Goal: Task Accomplishment & Management: Complete application form

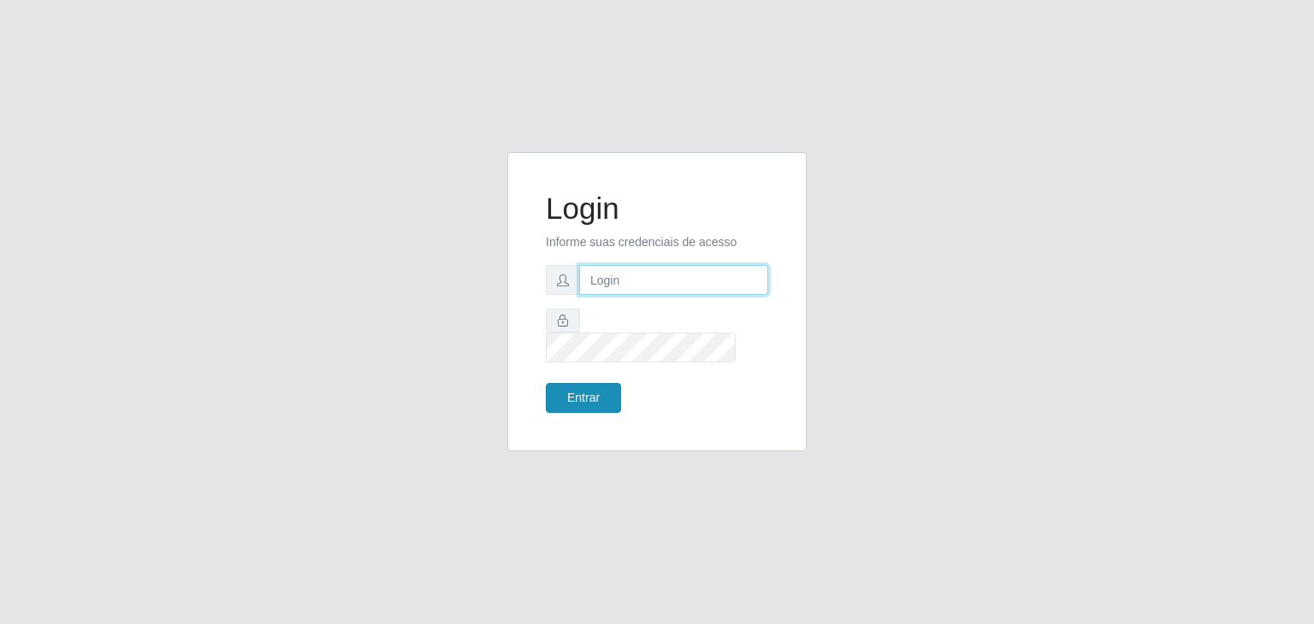
type input "[EMAIL_ADDRESS][DOMAIN_NAME]"
click at [594, 384] on button "Entrar" at bounding box center [583, 398] width 75 height 30
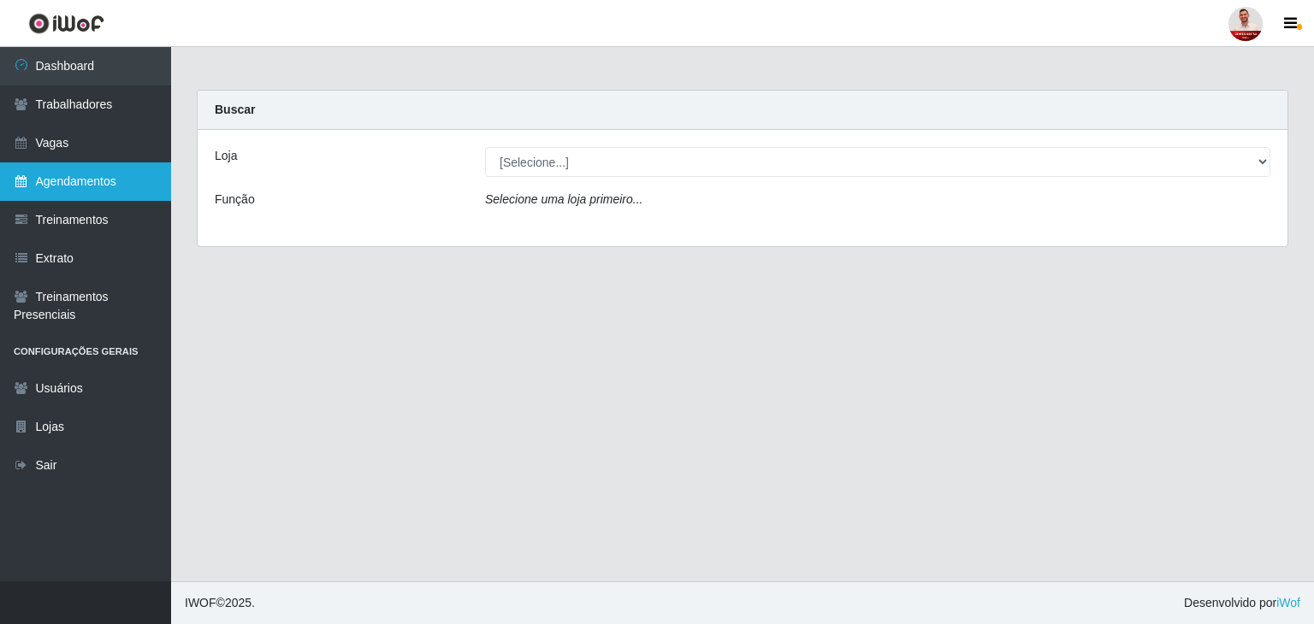
click at [127, 182] on link "Agendamentos" at bounding box center [85, 182] width 171 height 38
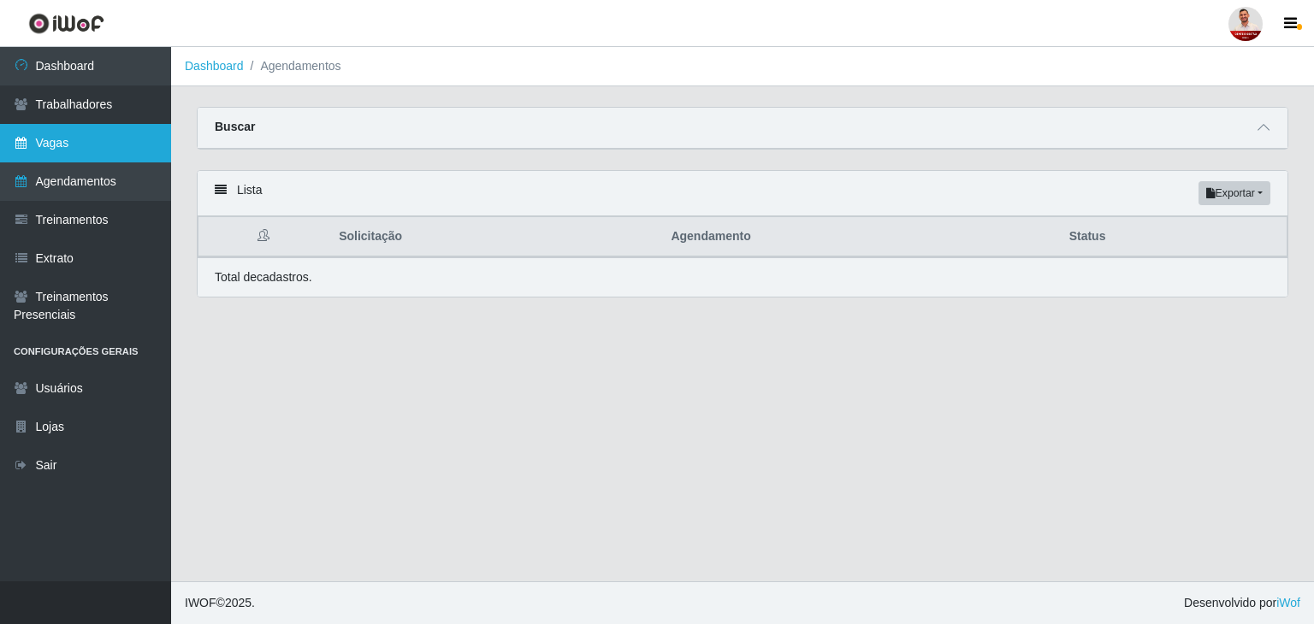
click at [86, 148] on link "Vagas" at bounding box center [85, 143] width 171 height 38
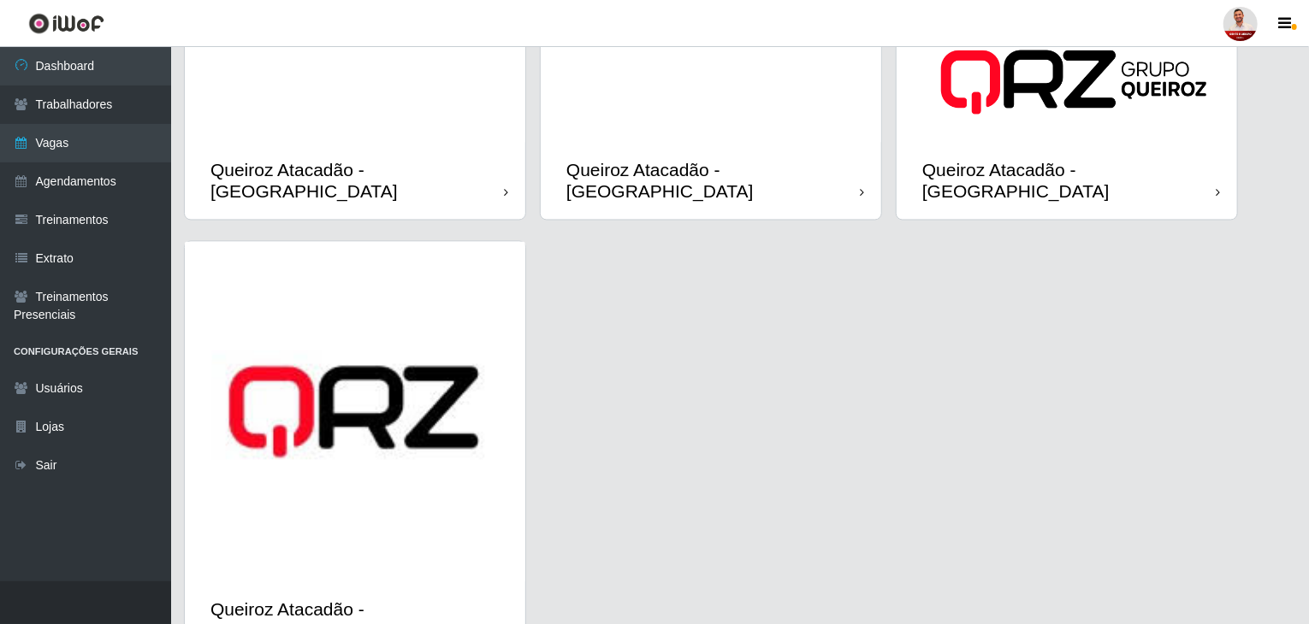
scroll to position [1660, 0]
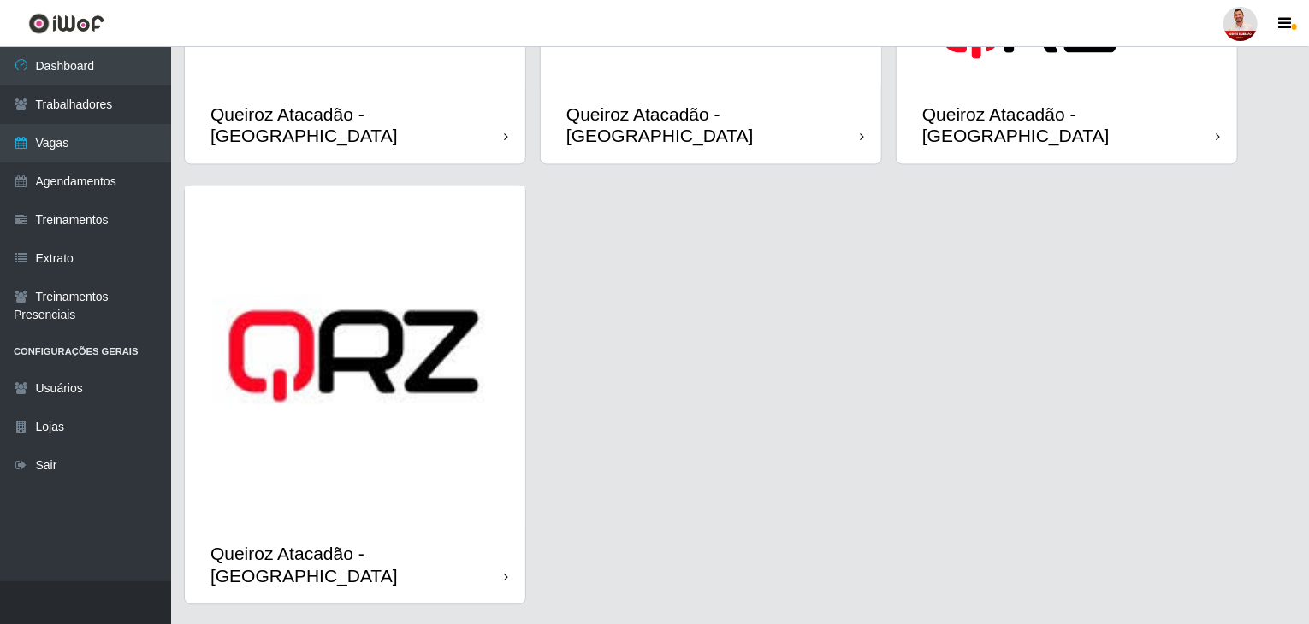
click at [507, 571] on icon at bounding box center [506, 577] width 4 height 12
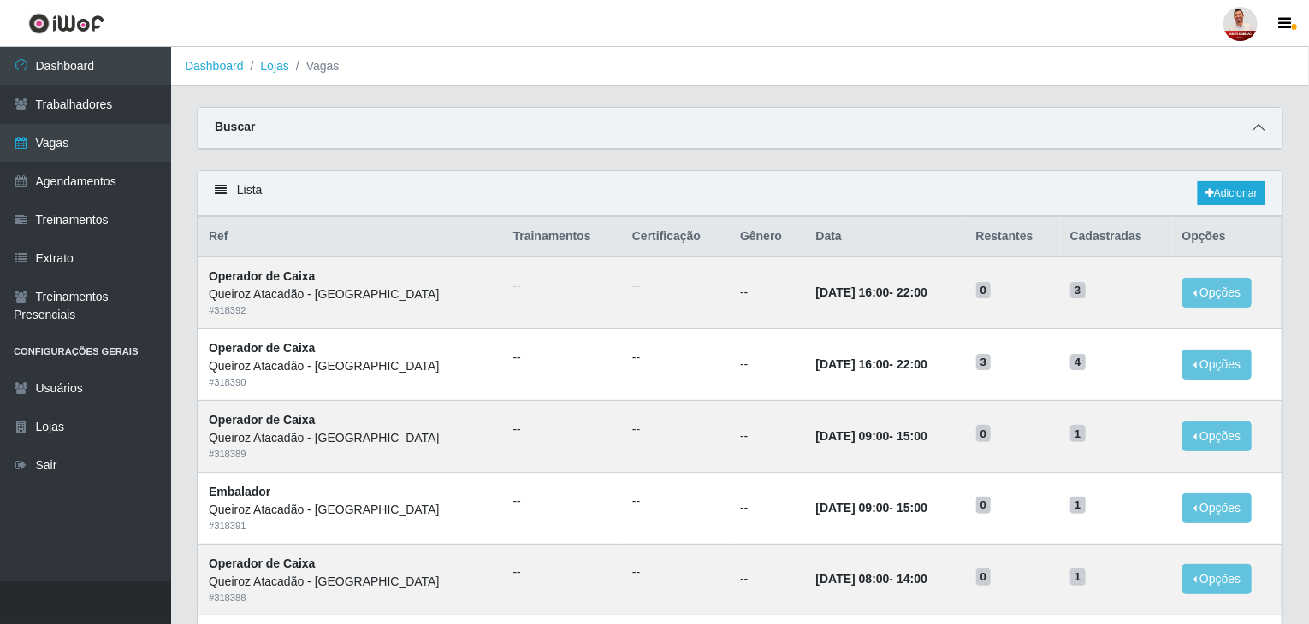
click at [1256, 125] on icon at bounding box center [1258, 127] width 12 height 12
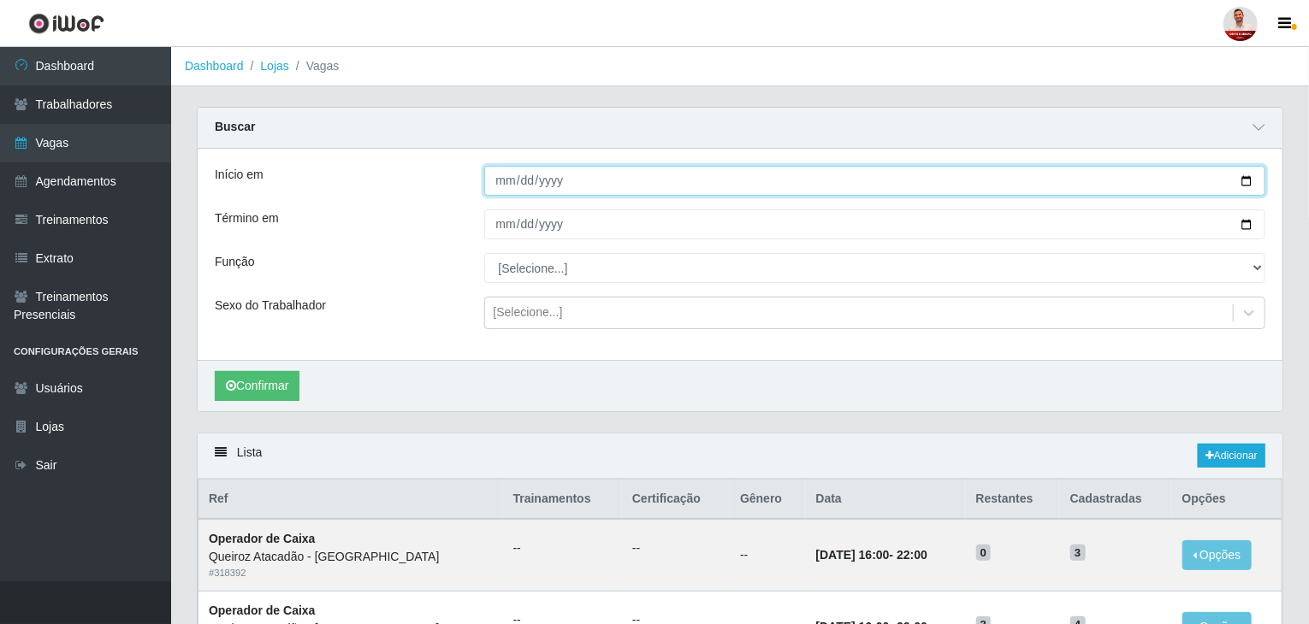
click at [503, 175] on input "Início em" at bounding box center [875, 181] width 782 height 30
click at [1248, 174] on input "Início em" at bounding box center [875, 181] width 782 height 30
type input "[DATE]"
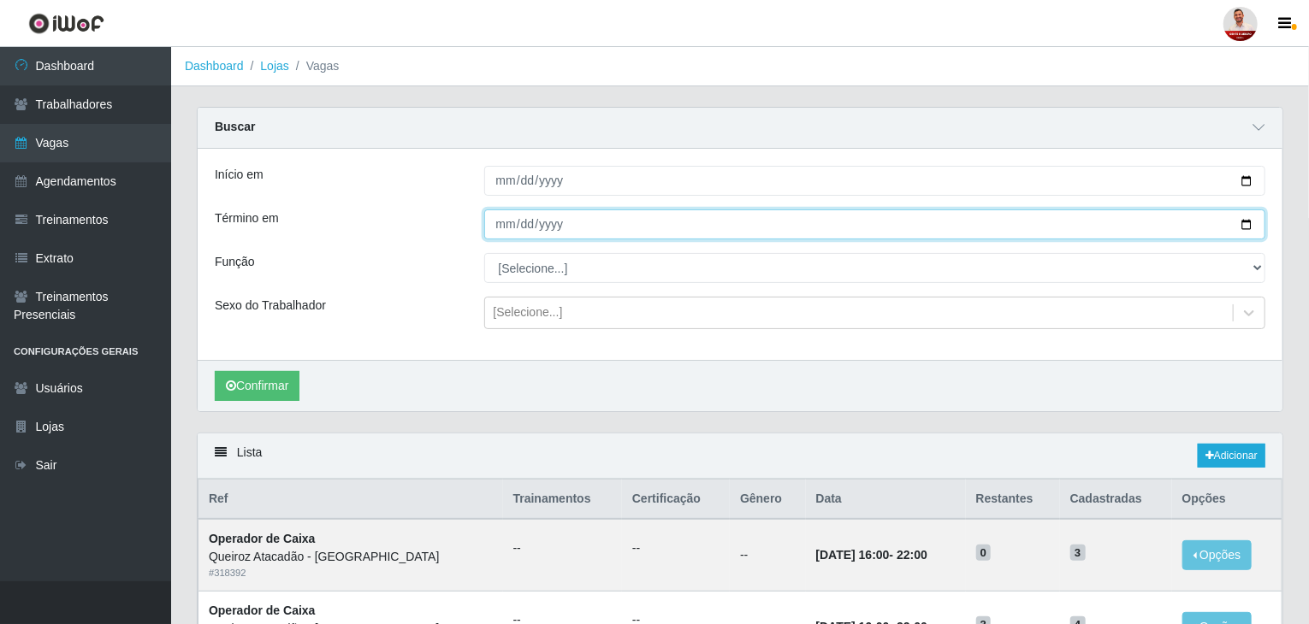
click at [1242, 217] on input "Término em" at bounding box center [875, 225] width 782 height 30
type input "[DATE]"
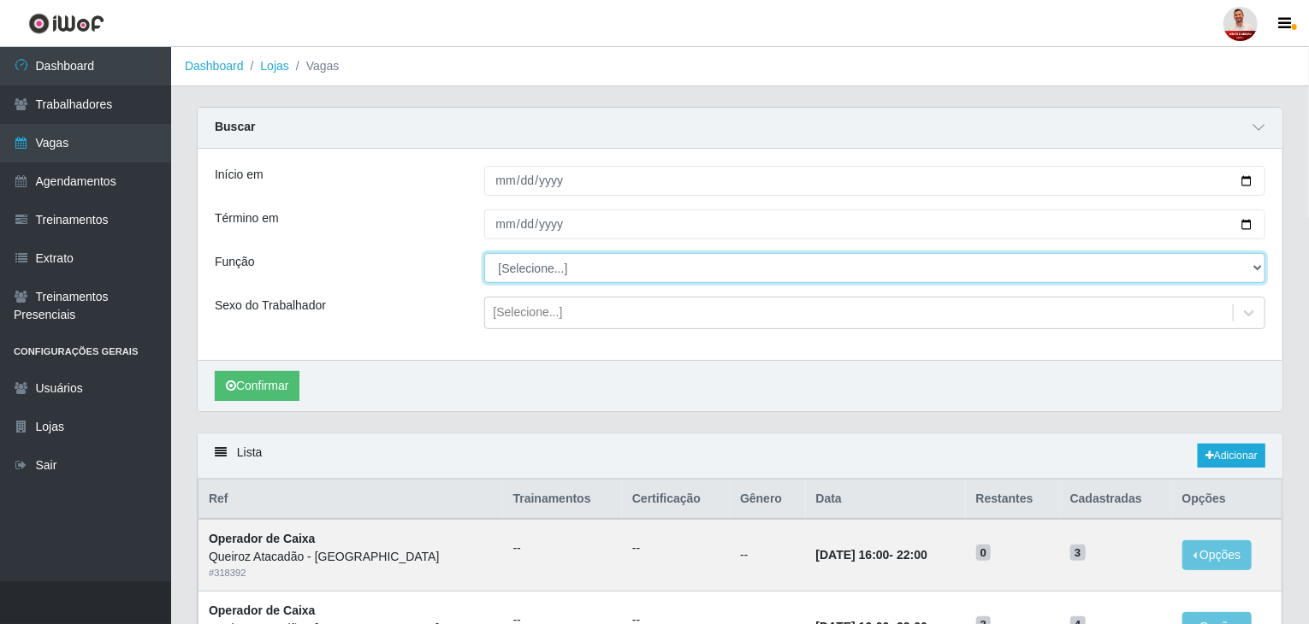
click at [537, 273] on select "[Selecione...] Embalador Embalador + Embalador ++ Operador de Caixa Operador de…" at bounding box center [875, 268] width 782 height 30
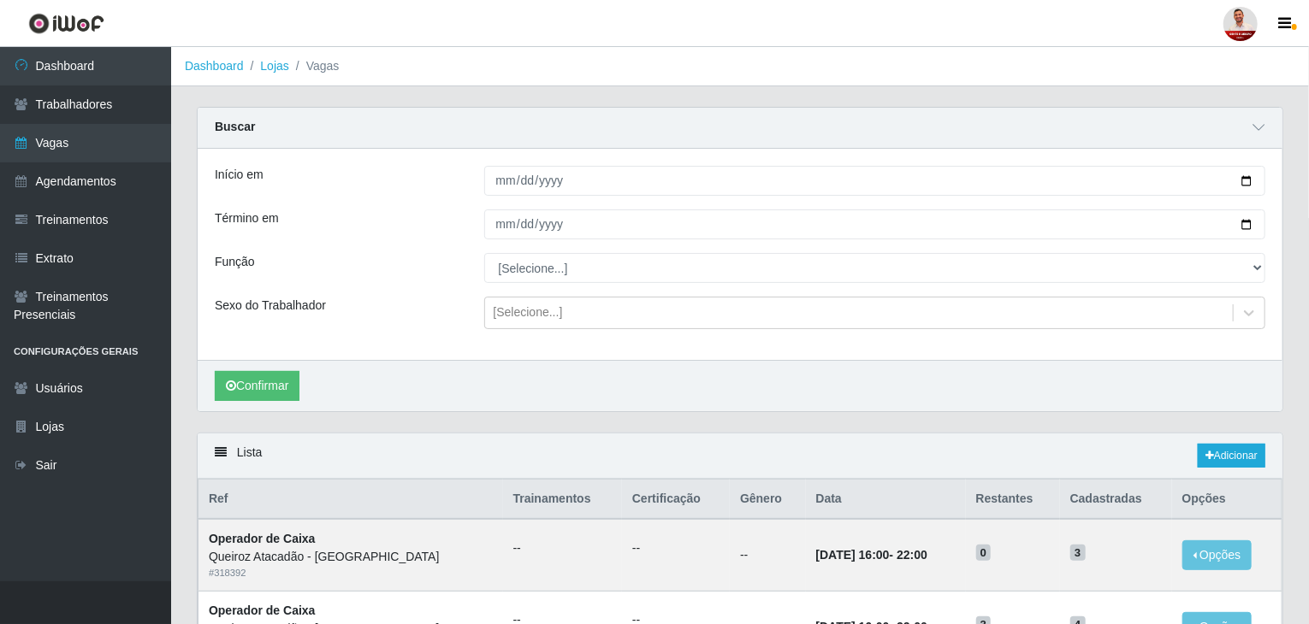
click at [463, 279] on div "Função" at bounding box center [336, 268] width 269 height 30
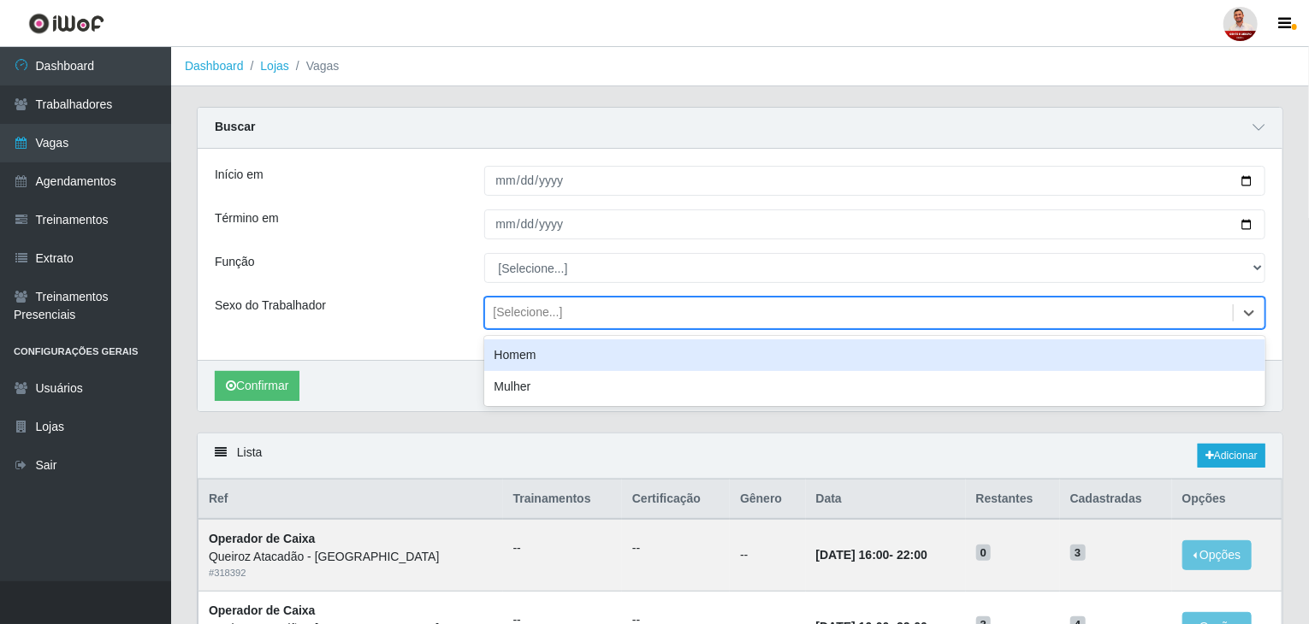
click at [555, 326] on div "[Selecione...]" at bounding box center [859, 313] width 748 height 28
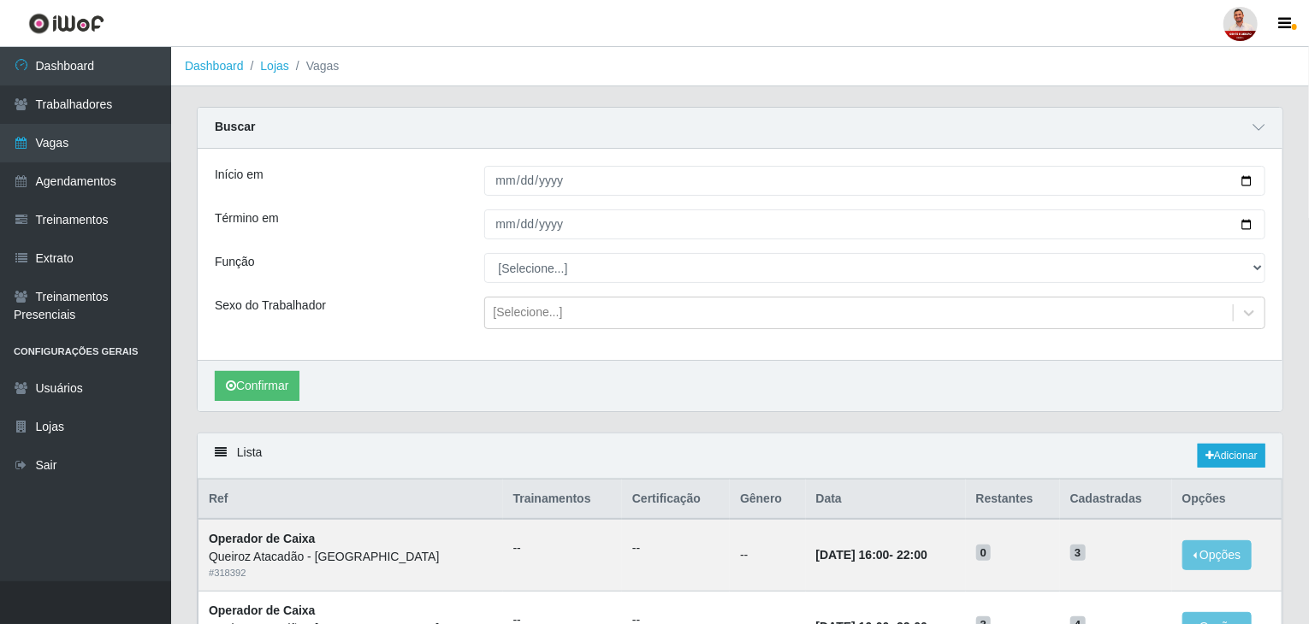
click at [455, 309] on div "Sexo do Trabalhador" at bounding box center [336, 313] width 269 height 33
click at [275, 391] on button "Confirmar" at bounding box center [257, 386] width 85 height 30
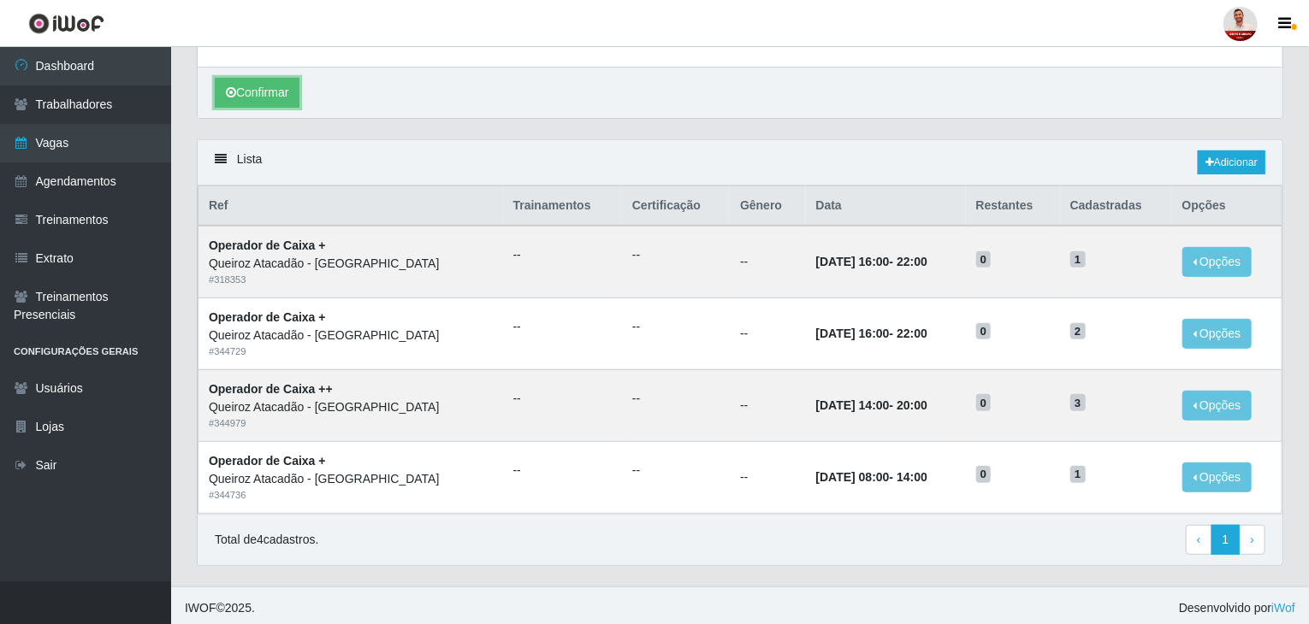
scroll to position [295, 0]
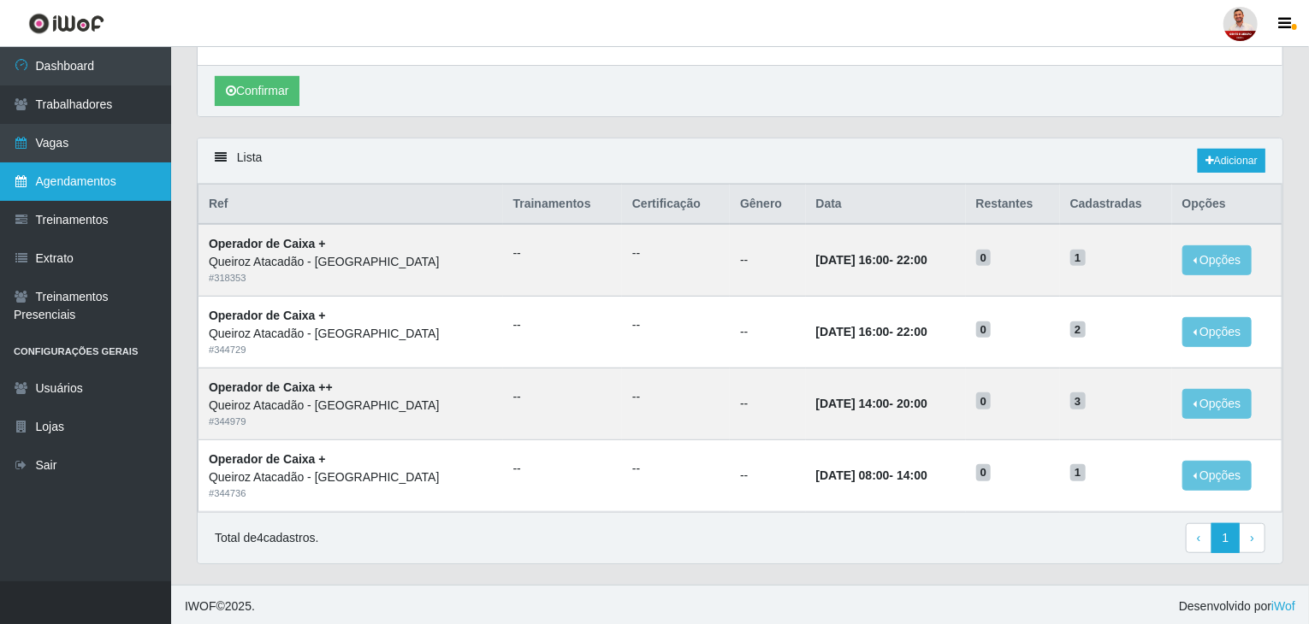
click at [75, 187] on link "Agendamentos" at bounding box center [85, 182] width 171 height 38
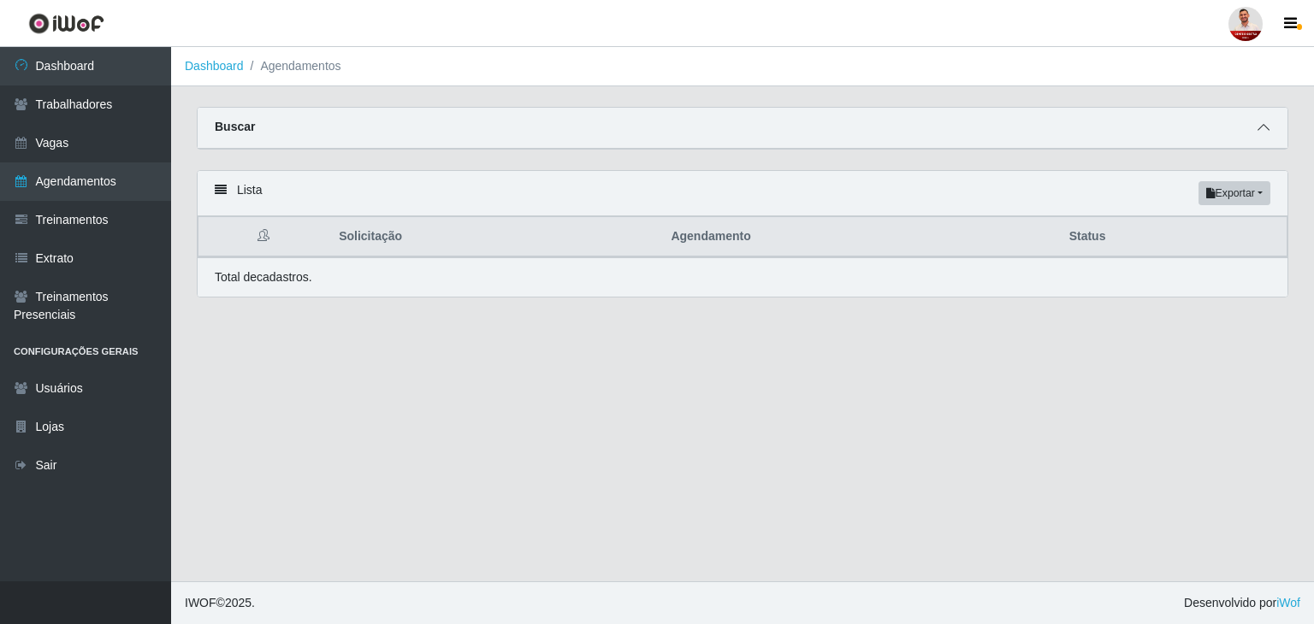
click at [1263, 131] on icon at bounding box center [1263, 127] width 12 height 12
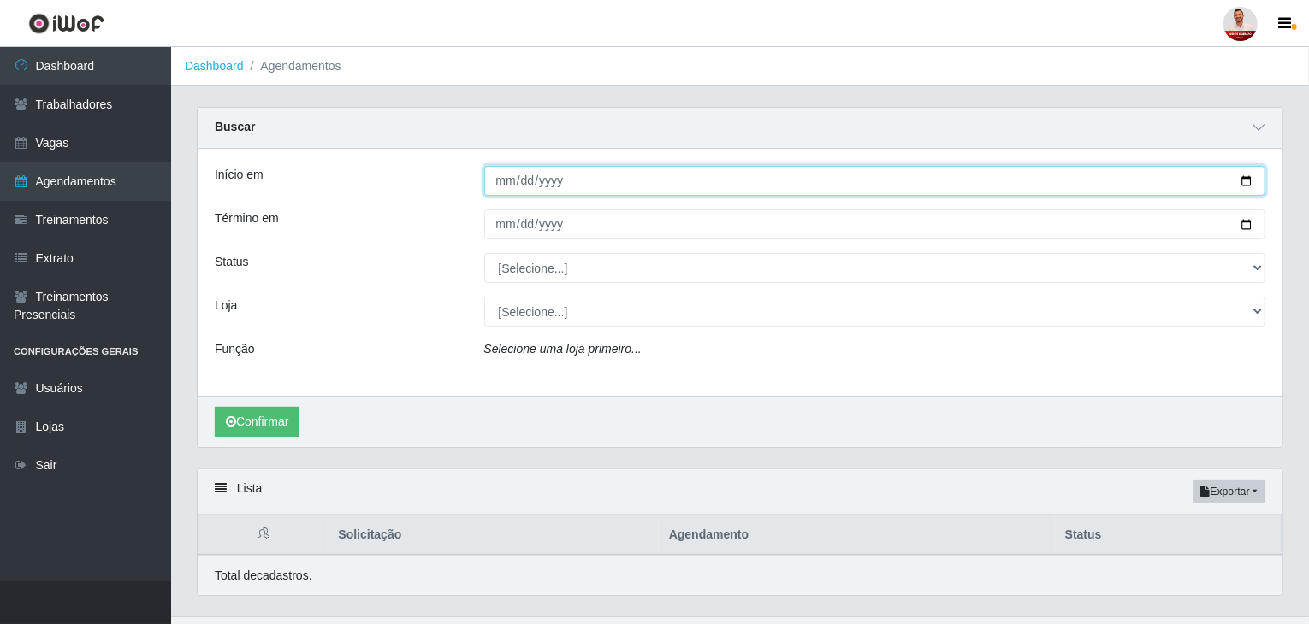
click at [571, 181] on input "Início em" at bounding box center [875, 181] width 782 height 30
click at [1253, 180] on input "Início em" at bounding box center [875, 181] width 782 height 30
type input "[DATE]"
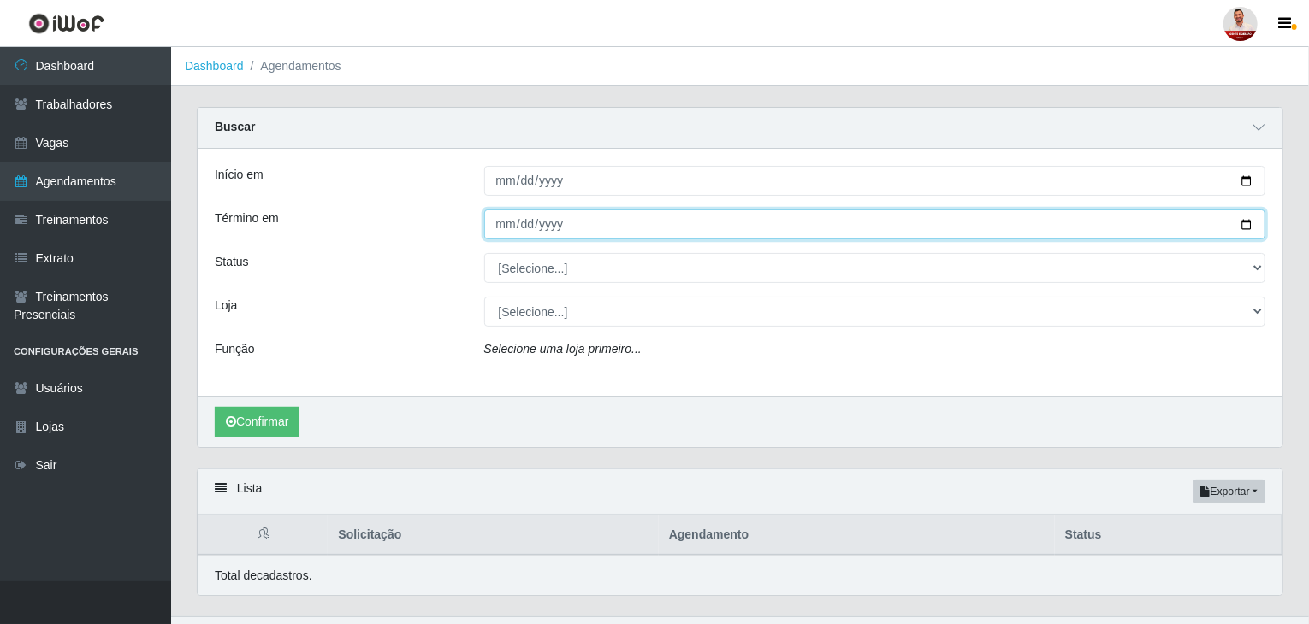
drag, startPoint x: 1259, startPoint y: 225, endPoint x: 1249, endPoint y: 223, distance: 10.4
click at [1255, 225] on input "Término em" at bounding box center [875, 225] width 782 height 30
click at [1248, 223] on input "Término em" at bounding box center [875, 225] width 782 height 30
type input "[DATE]"
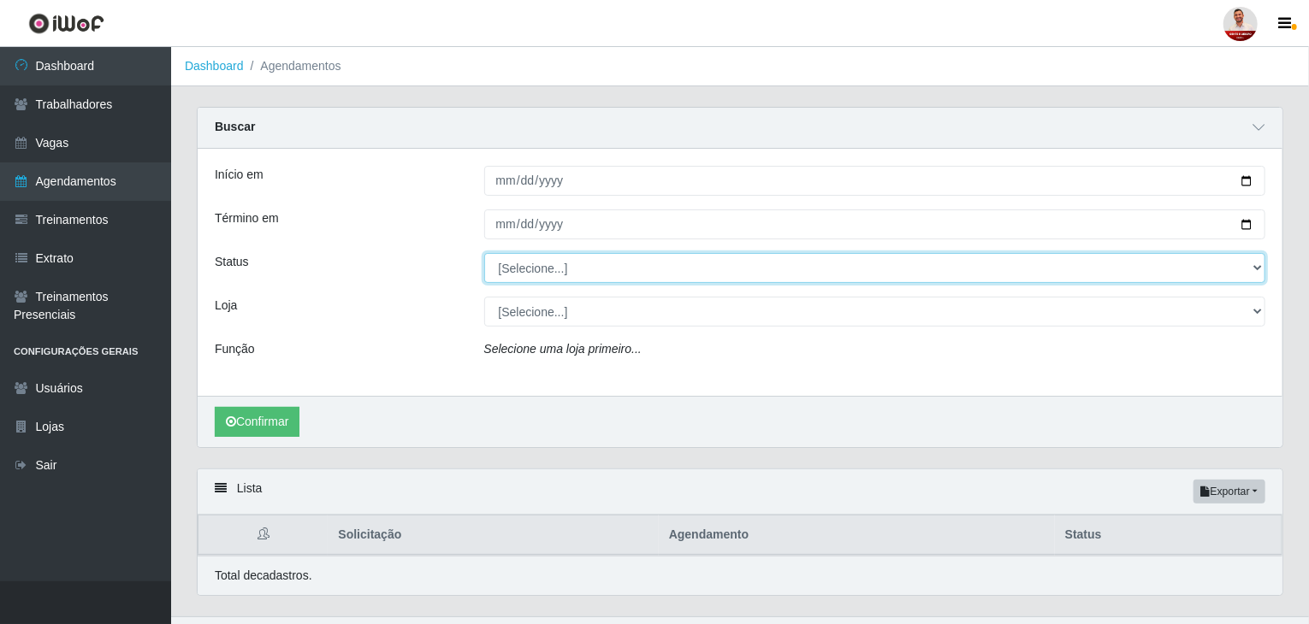
click at [523, 269] on select "[Selecione...] AGENDADO AGUARDANDO LIBERAR EM ANDAMENTO EM REVISÃO FINALIZADO C…" at bounding box center [875, 268] width 782 height 30
select select "AGENDADO"
click at [484, 253] on select "[Selecione...] AGENDADO AGUARDANDO LIBERAR EM ANDAMENTO EM REVISÃO FINALIZADO C…" at bounding box center [875, 268] width 782 height 30
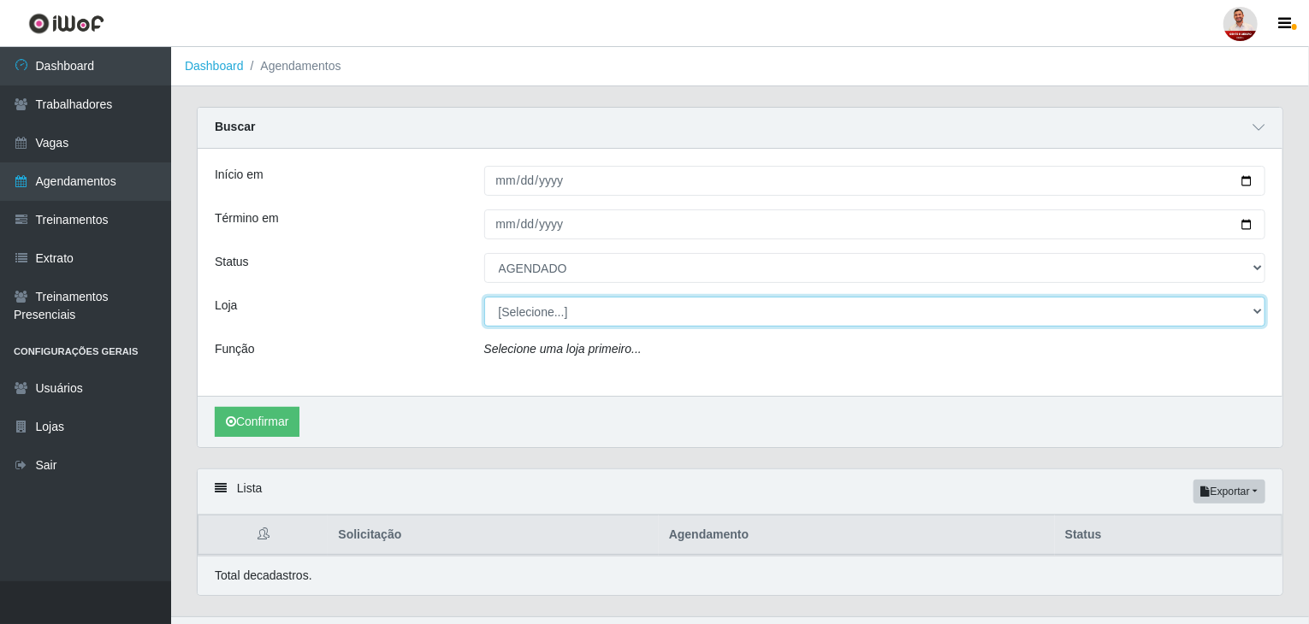
click at [530, 312] on select "[Selecione...] Hiper [GEOGRAPHIC_DATA] - [GEOGRAPHIC_DATA] Hiper Queiroz - Boa …" at bounding box center [875, 312] width 782 height 30
select select "464"
click at [484, 297] on select "[Selecione...] Hiper [GEOGRAPHIC_DATA] - [GEOGRAPHIC_DATA] Hiper Queiroz - Boa …" at bounding box center [875, 312] width 782 height 30
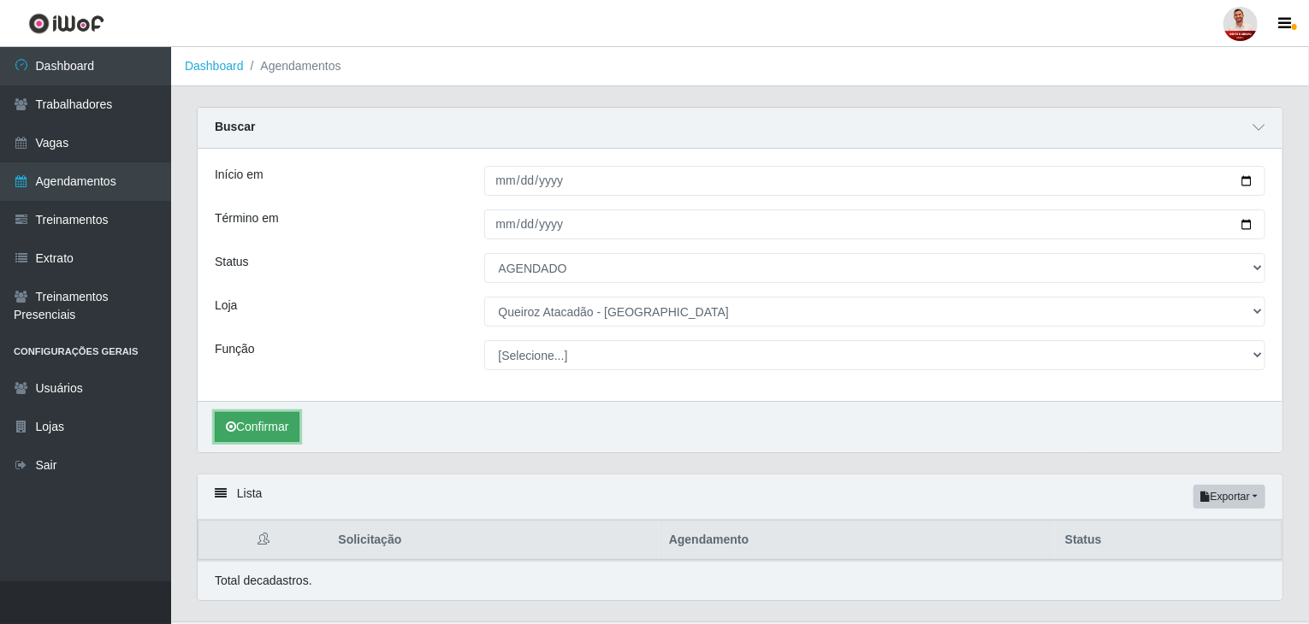
click at [282, 425] on button "Confirmar" at bounding box center [257, 427] width 85 height 30
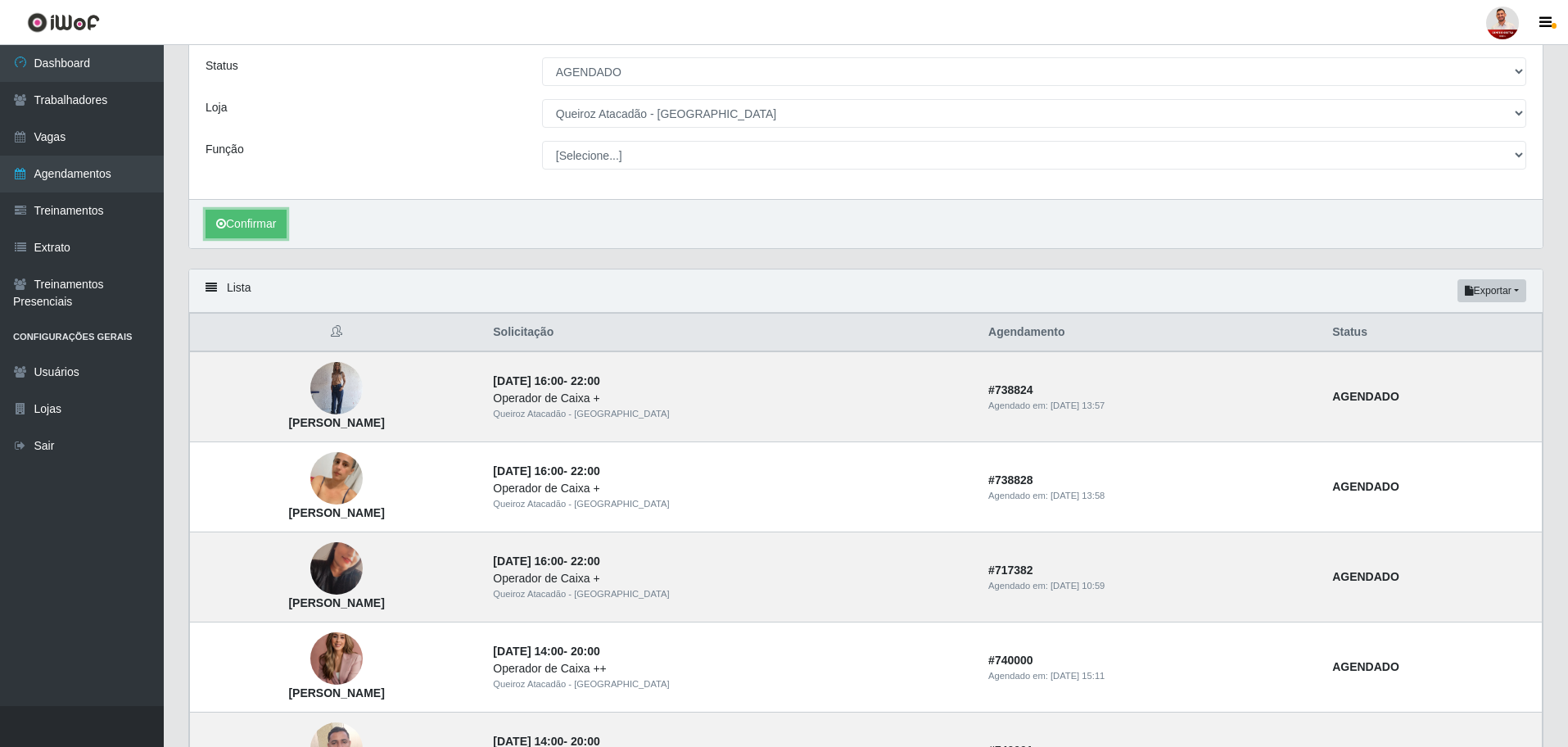
scroll to position [136, 0]
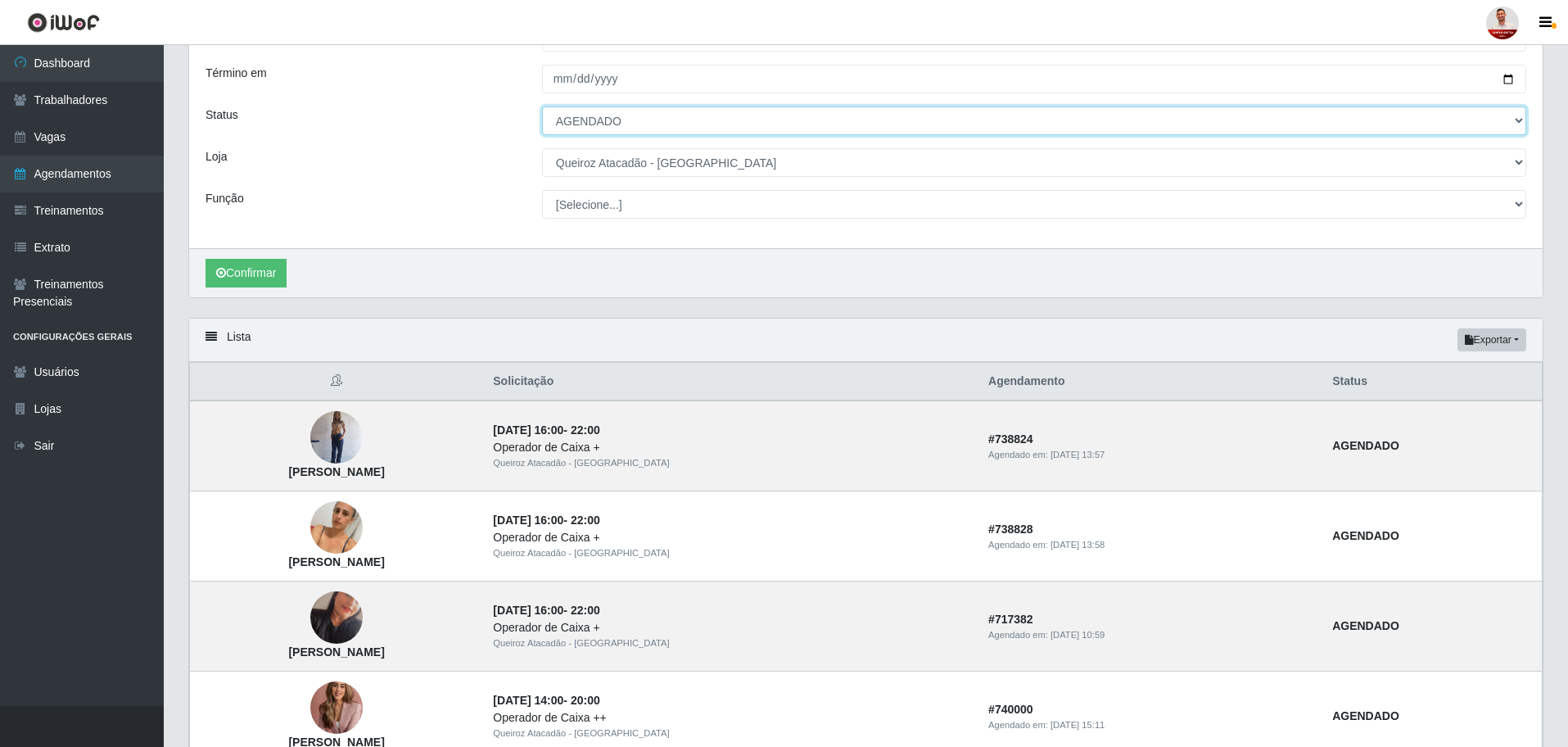
click at [634, 122] on select "[Selecione...] AGENDADO AGUARDANDO LIBERAR EM ANDAMENTO EM REVISÃO FINALIZADO C…" at bounding box center [1034, 121] width 984 height 29
click at [542, 107] on select "[Selecione...] AGENDADO AGUARDANDO LIBERAR EM ANDAMENTO EM REVISÃO FINALIZADO C…" at bounding box center [1034, 121] width 984 height 29
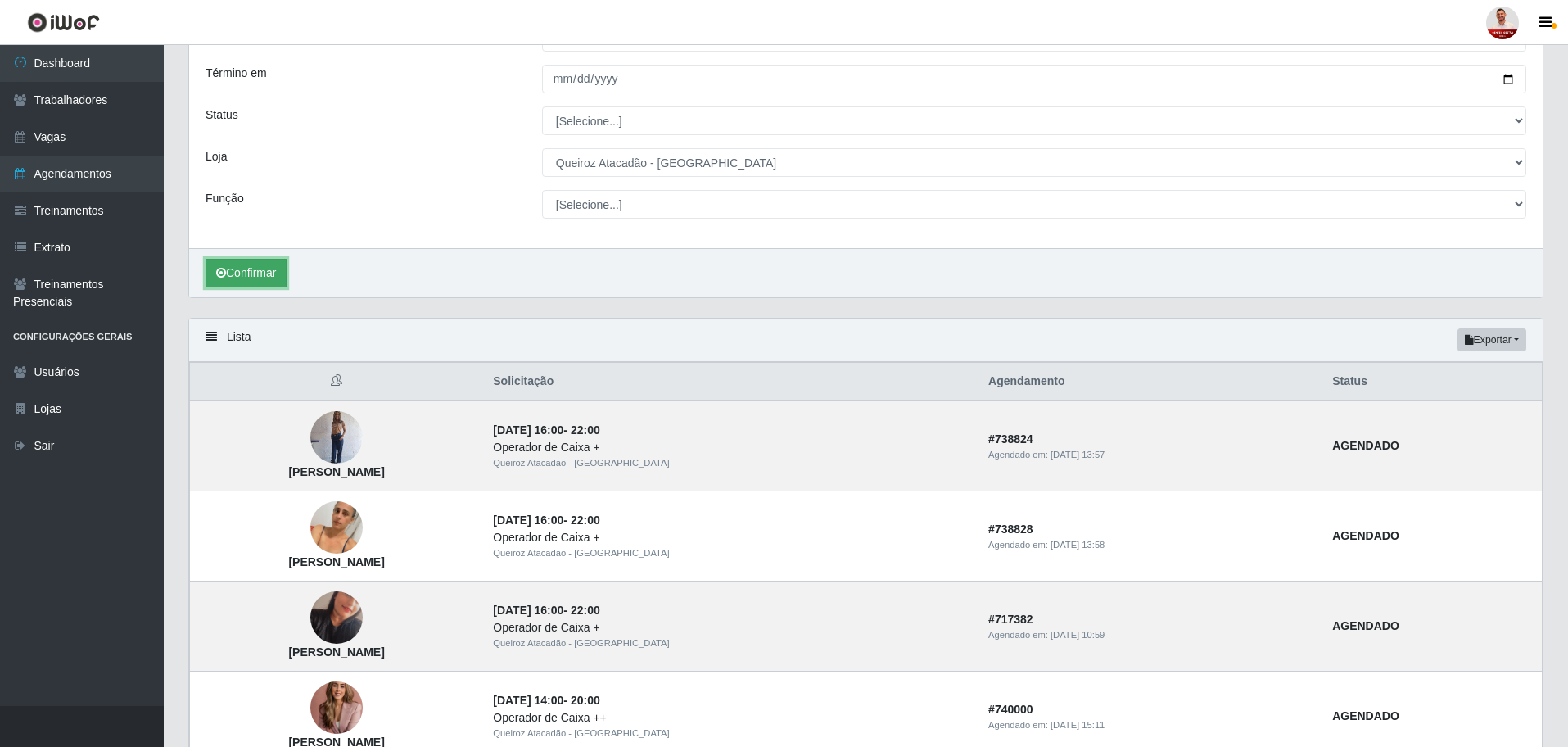
click at [252, 269] on button "Confirmar" at bounding box center [246, 273] width 81 height 29
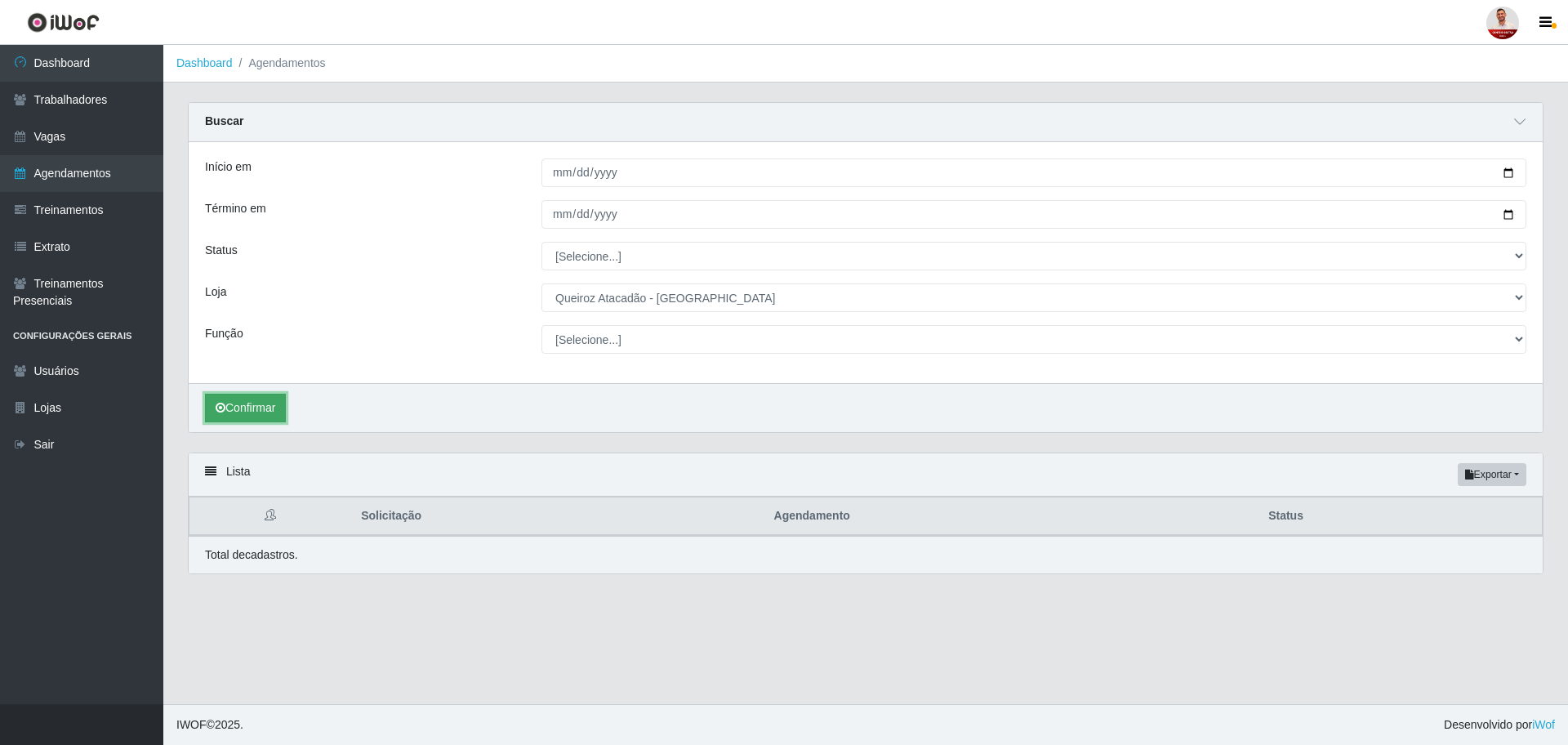
click at [238, 404] on button "Confirmar" at bounding box center [245, 408] width 81 height 29
click at [238, 411] on button "Confirmar" at bounding box center [245, 408] width 81 height 29
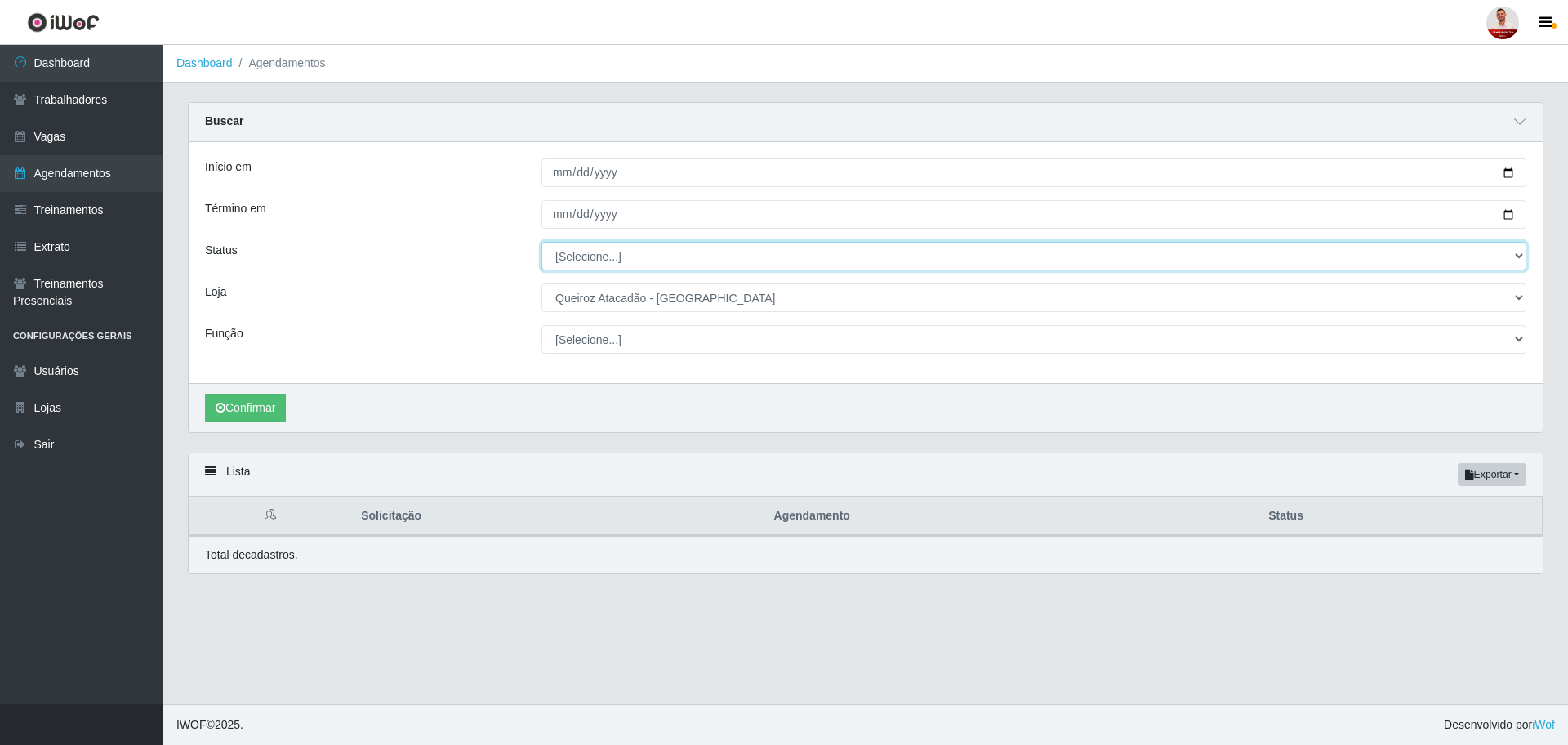
click at [646, 265] on select "[Selecione...] AGENDADO AGUARDANDO LIBERAR EM ANDAMENTO EM REVISÃO FINALIZADO C…" at bounding box center [1034, 256] width 985 height 29
select select "EM ANDAMENTO"
click at [541, 243] on select "[Selecione...] AGENDADO AGUARDANDO LIBERAR EM ANDAMENTO EM REVISÃO FINALIZADO C…" at bounding box center [1034, 256] width 985 height 29
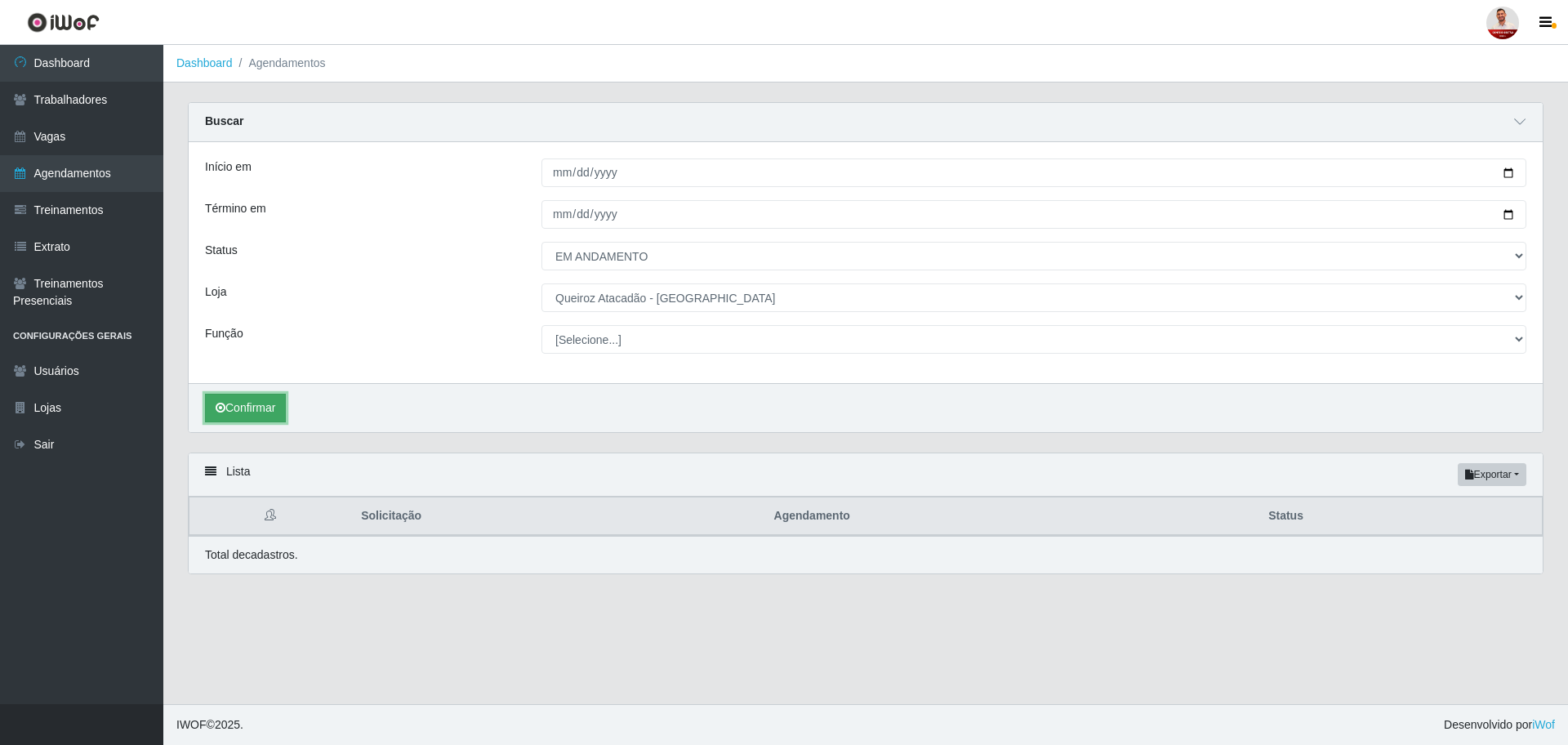
click at [213, 404] on button "Confirmar" at bounding box center [245, 408] width 81 height 29
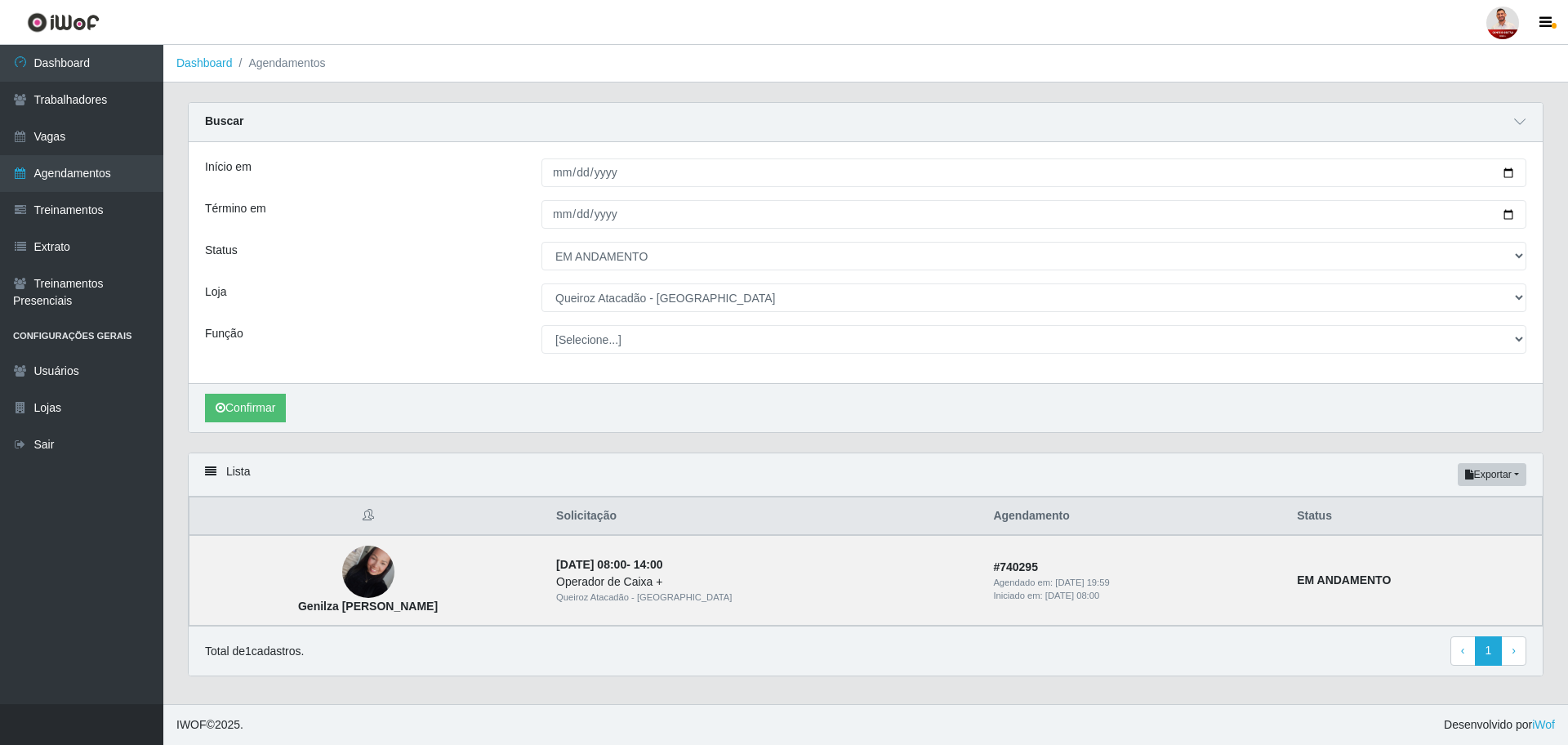
click at [341, 262] on div "Status" at bounding box center [361, 256] width 336 height 29
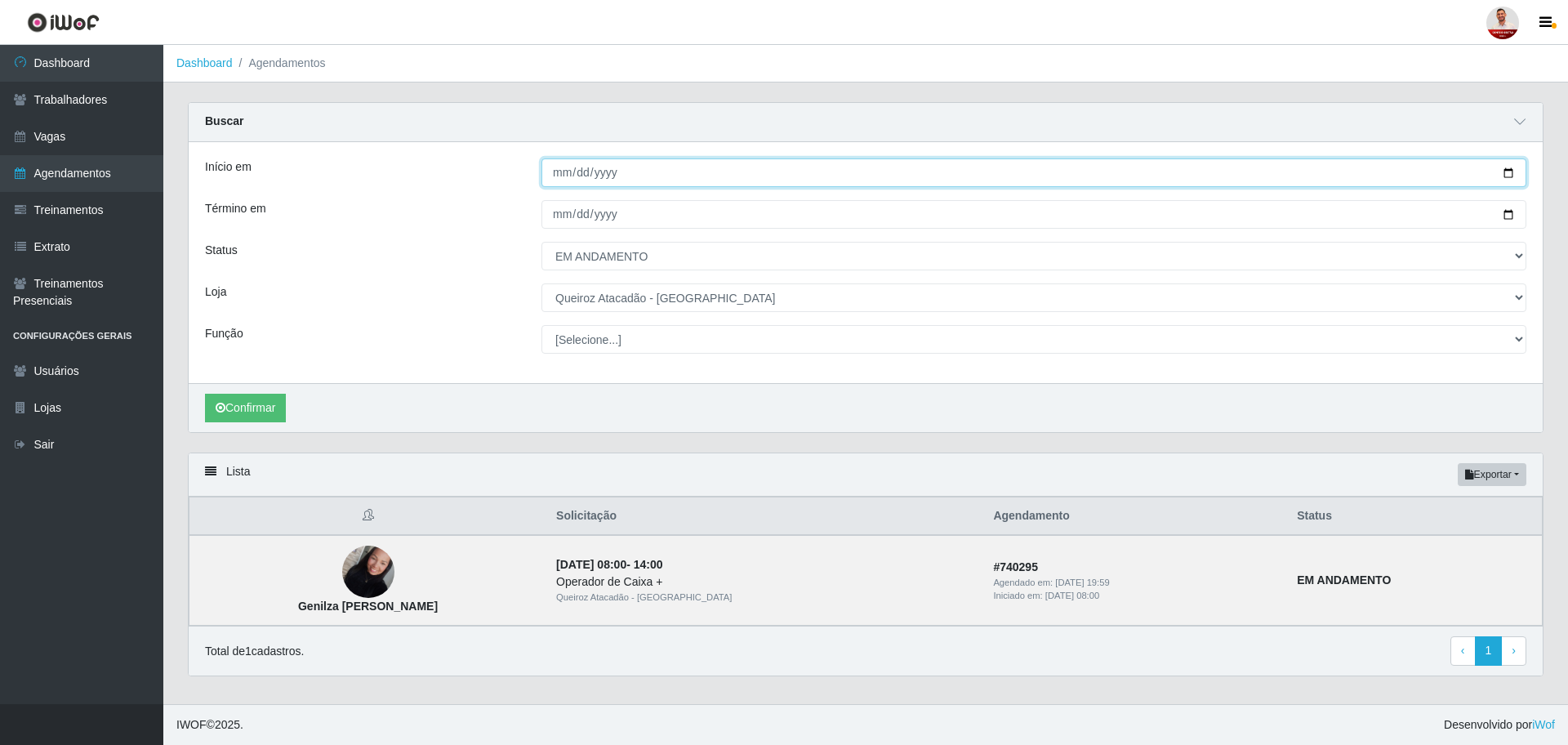
click at [1254, 183] on input "[DATE]" at bounding box center [1034, 173] width 985 height 29
click at [1254, 163] on input "[DATE]" at bounding box center [1034, 173] width 985 height 29
click at [1254, 170] on input "[DATE]" at bounding box center [1034, 173] width 985 height 29
type input "[DATE]"
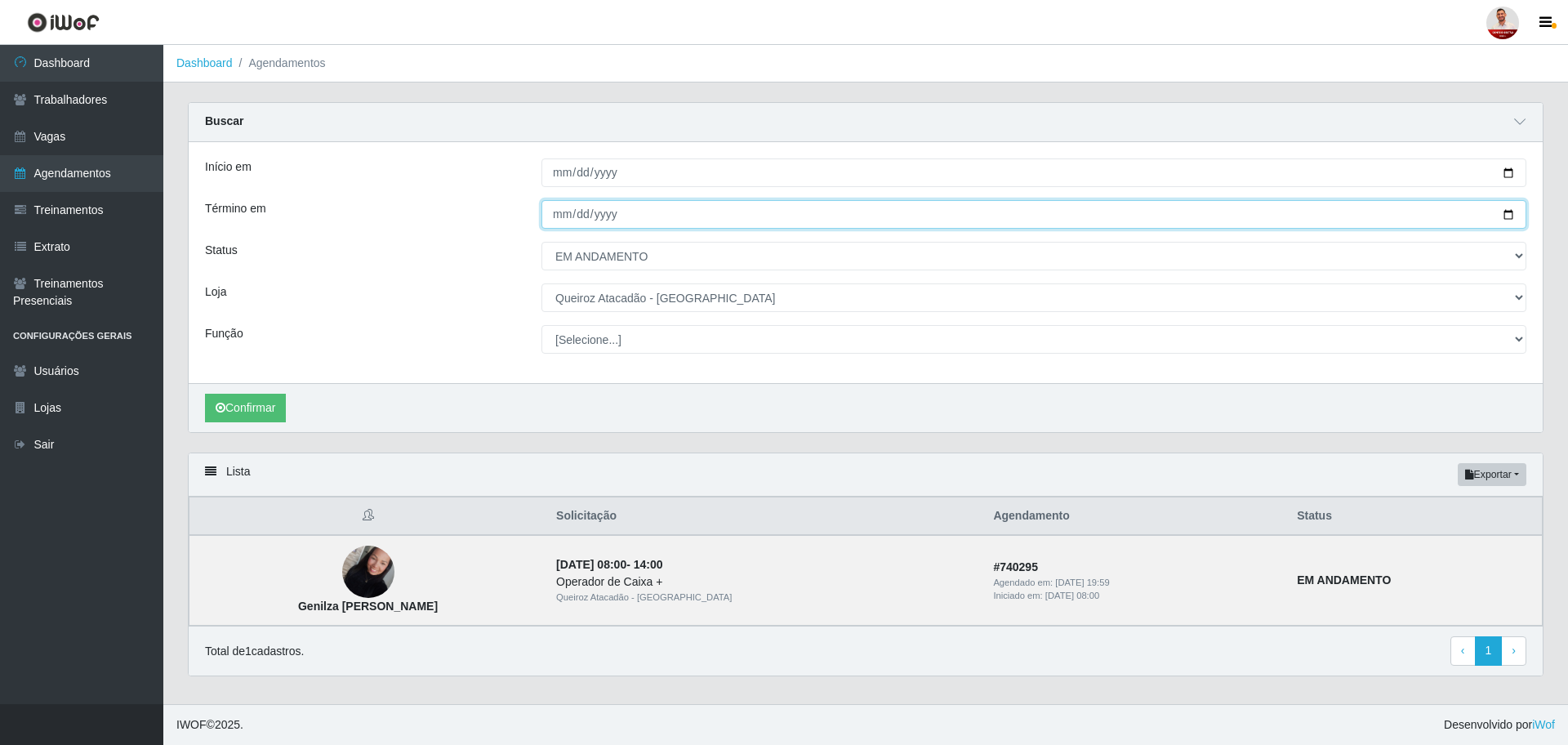
click at [1254, 213] on input "[DATE]" at bounding box center [1034, 215] width 985 height 29
type input "[DATE]"
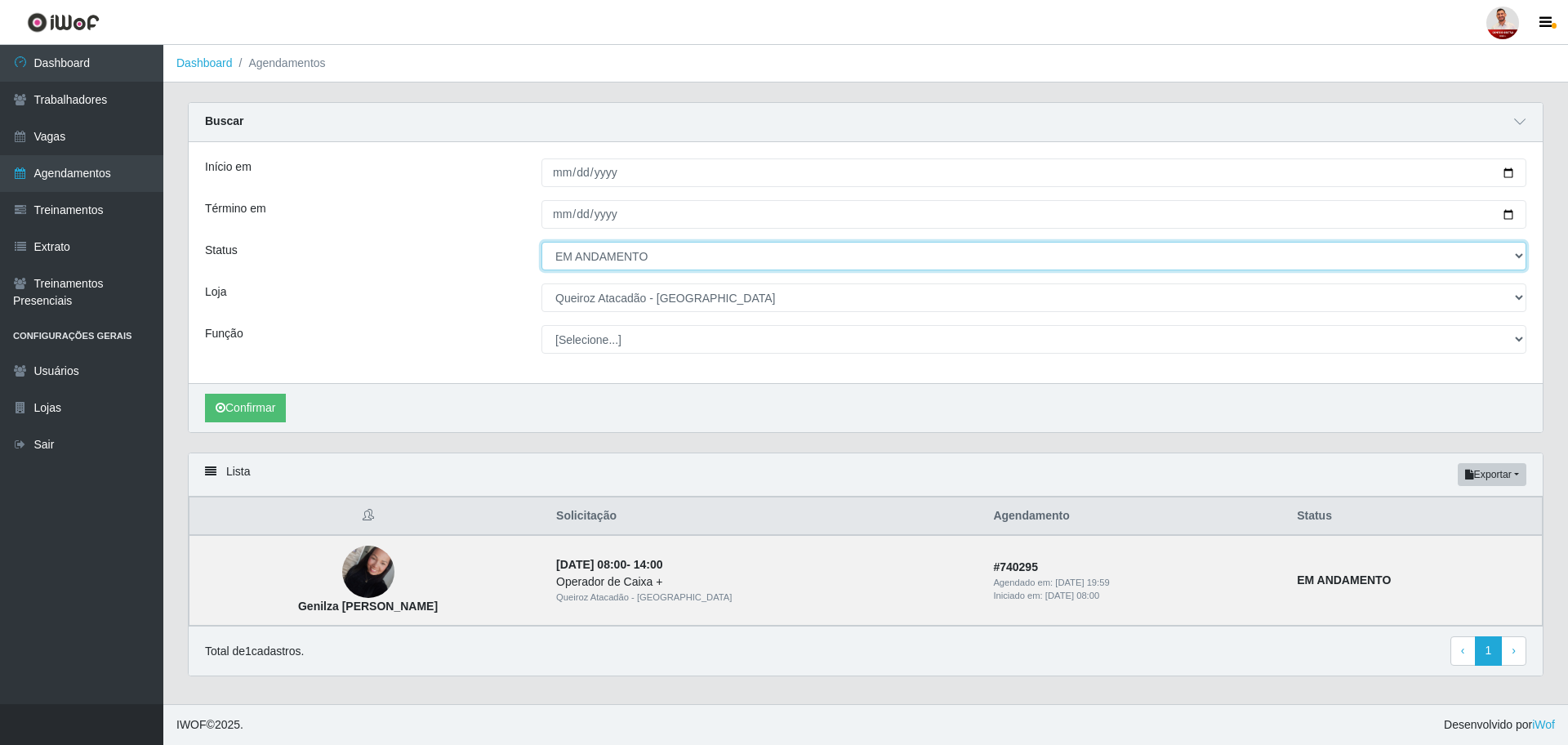
click at [583, 266] on select "[Selecione...] AGENDADO AGUARDANDO LIBERAR EM ANDAMENTO EM REVISÃO FINALIZADO C…" at bounding box center [1034, 256] width 985 height 29
select select "AGENDADO"
click at [541, 243] on select "[Selecione...] AGENDADO AGUARDANDO LIBERAR EM ANDAMENTO EM REVISÃO FINALIZADO C…" at bounding box center [1034, 256] width 985 height 29
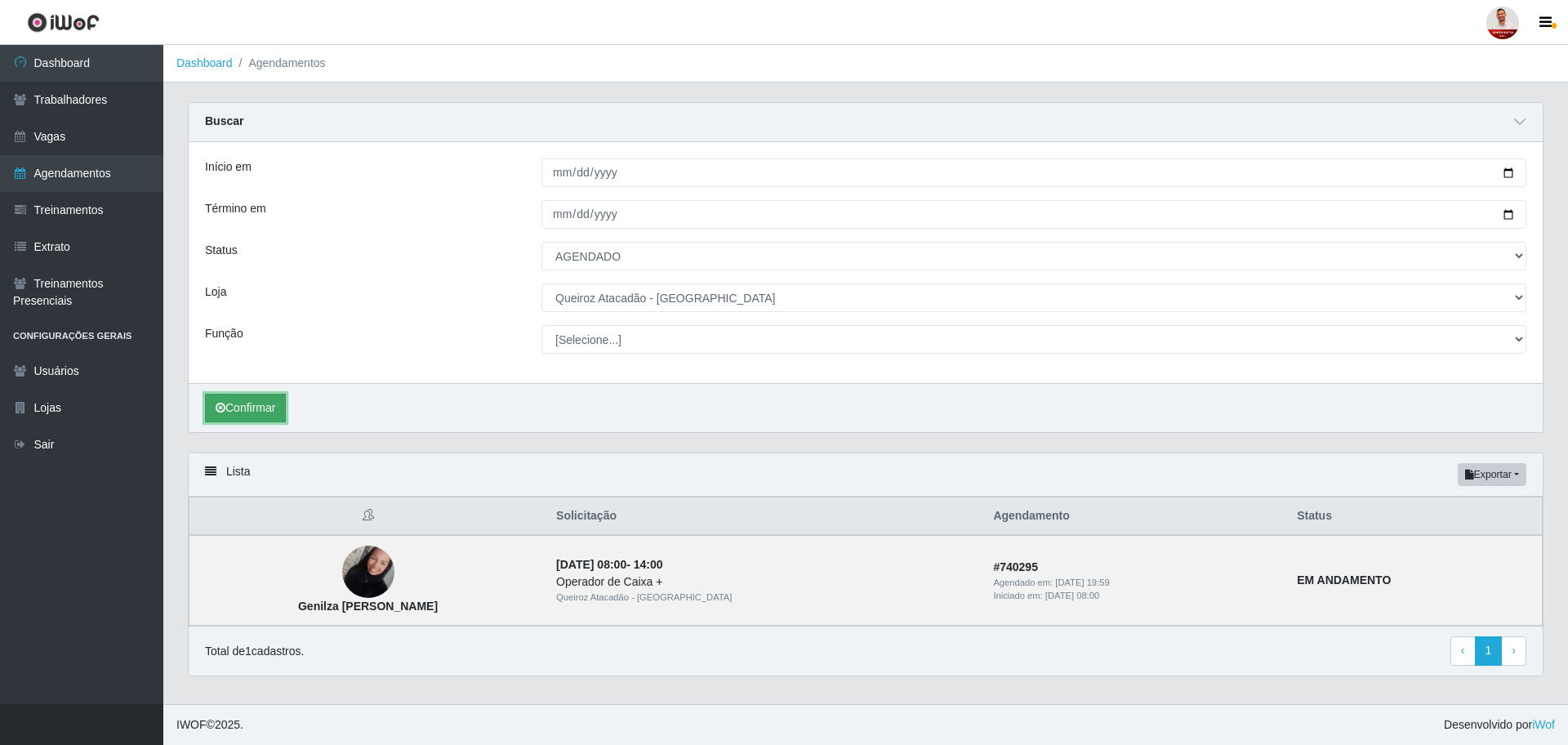
click at [253, 409] on button "Confirmar" at bounding box center [245, 408] width 81 height 29
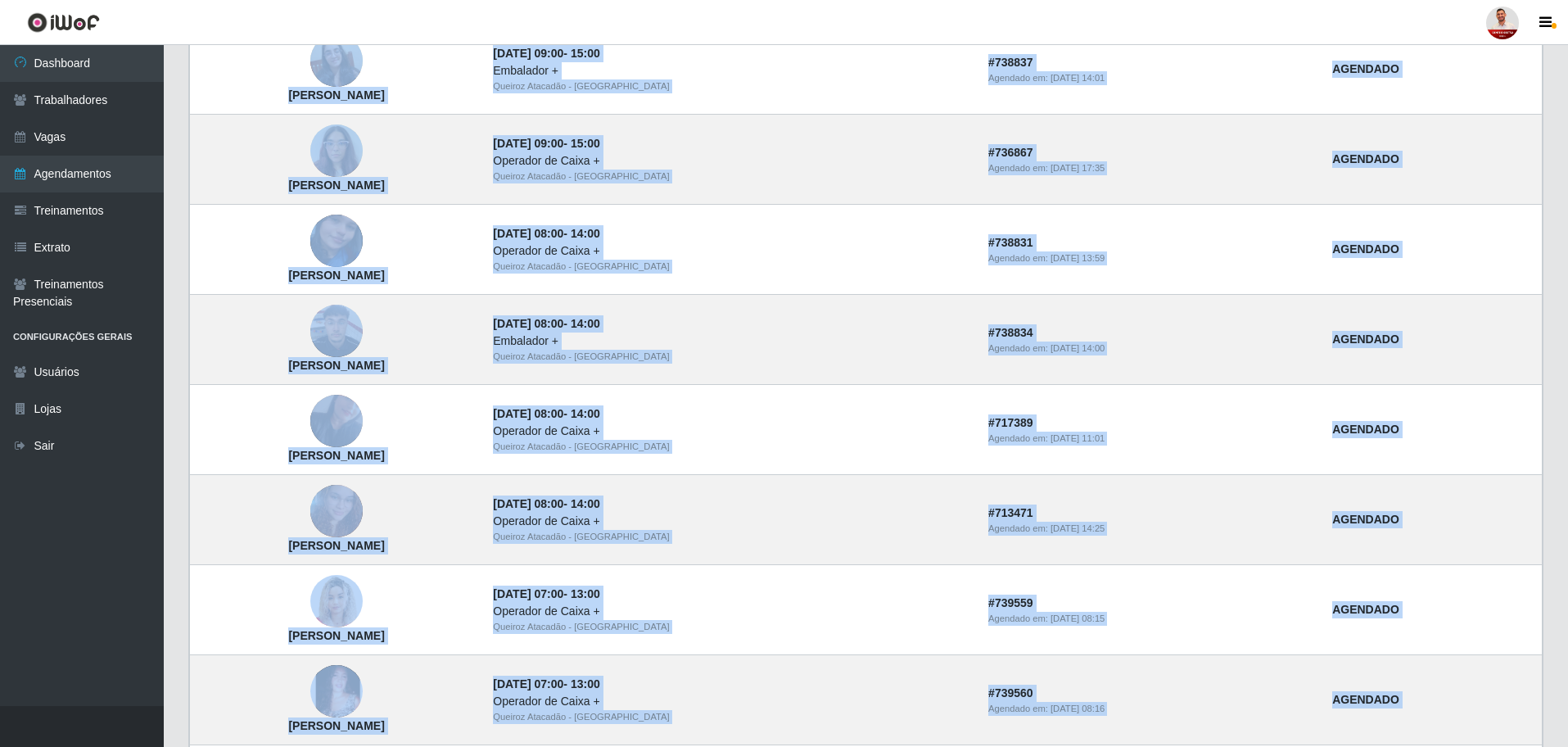
scroll to position [1165, 0]
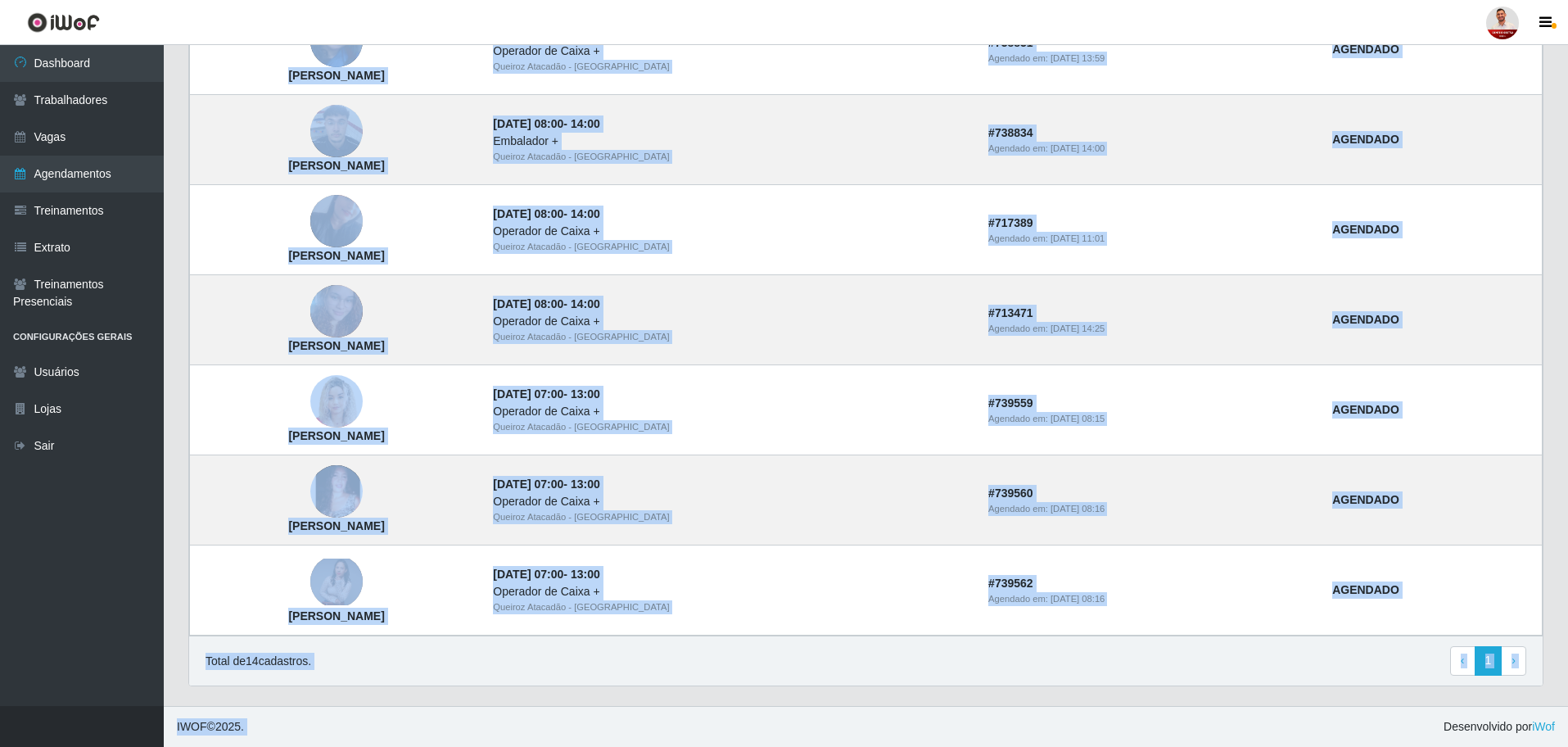
drag, startPoint x: 216, startPoint y: 504, endPoint x: 325, endPoint y: 660, distance: 190.3
